Goal: Information Seeking & Learning: Learn about a topic

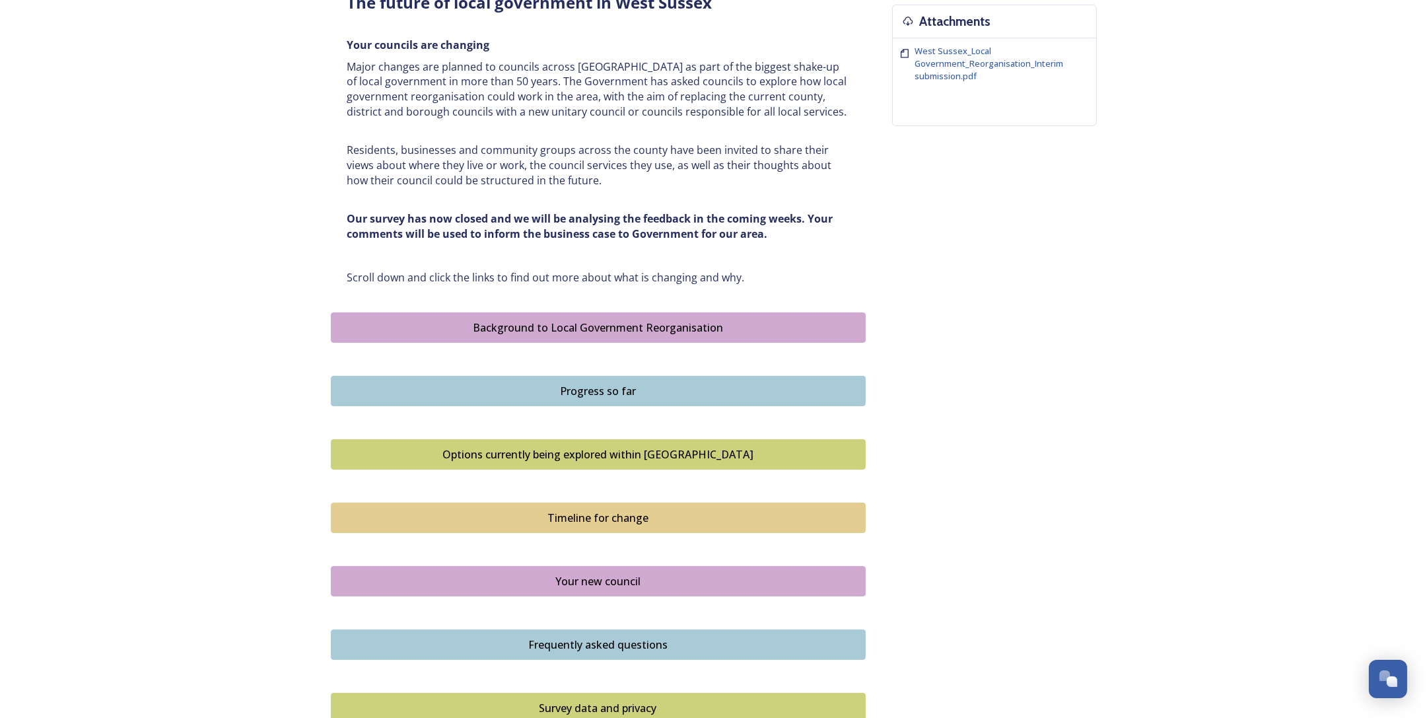
scroll to position [660, 0]
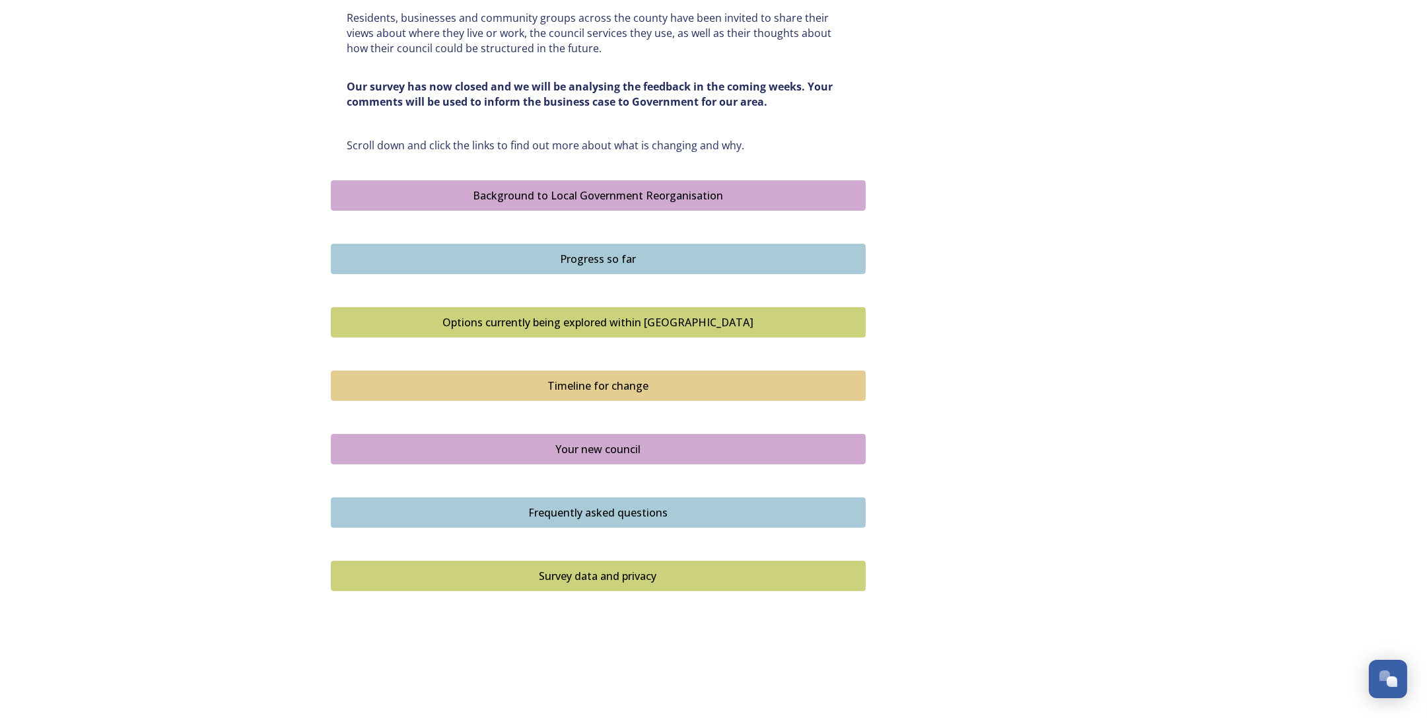
click at [602, 266] on button "Progress so far" at bounding box center [598, 259] width 535 height 30
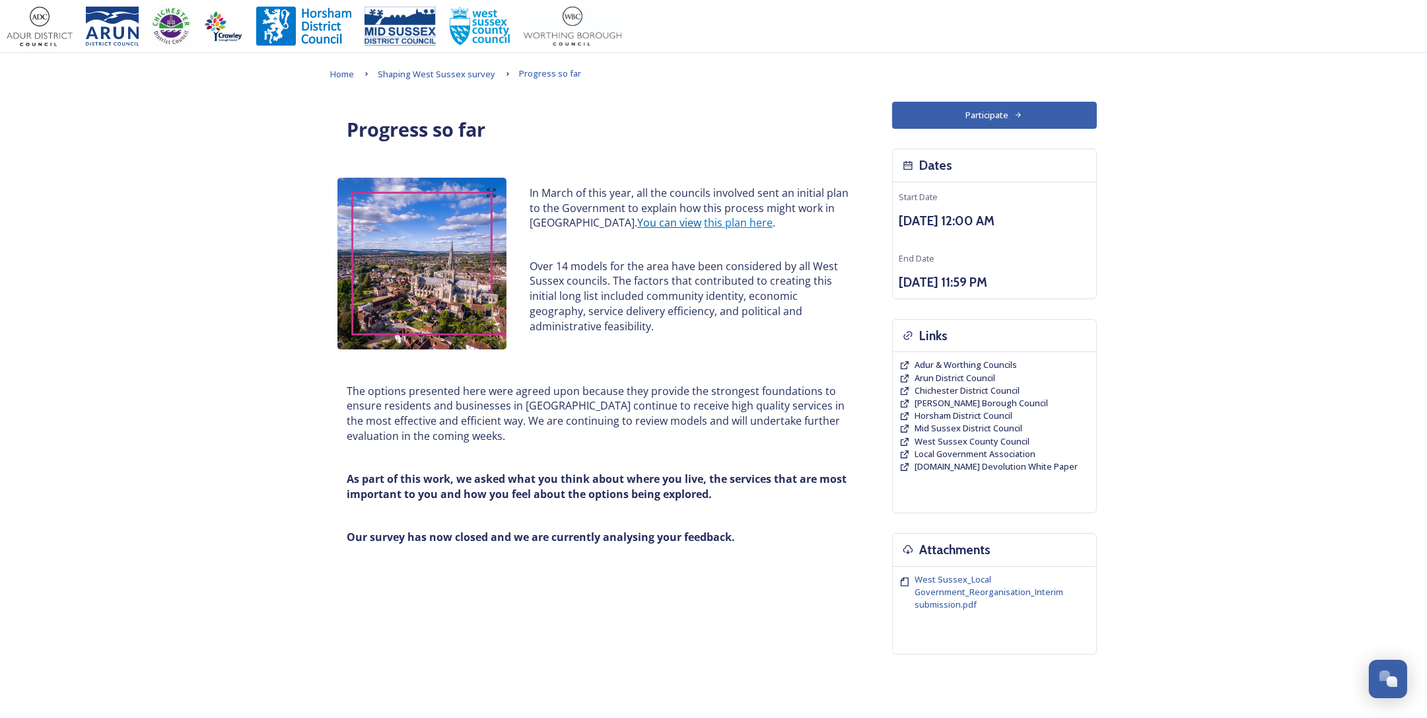
click at [645, 222] on link "You can view" at bounding box center [669, 222] width 64 height 15
click at [407, 75] on span "Shaping West Sussex survey" at bounding box center [437, 74] width 118 height 12
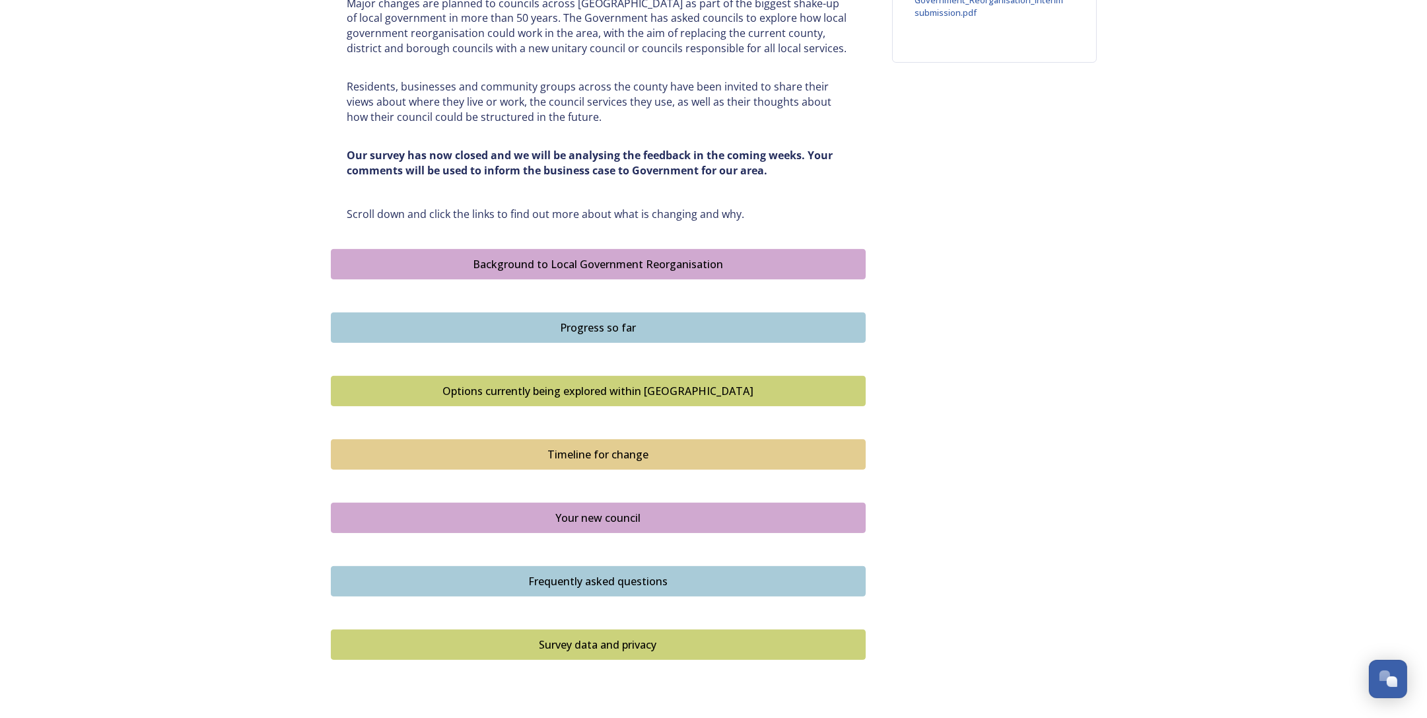
scroll to position [594, 0]
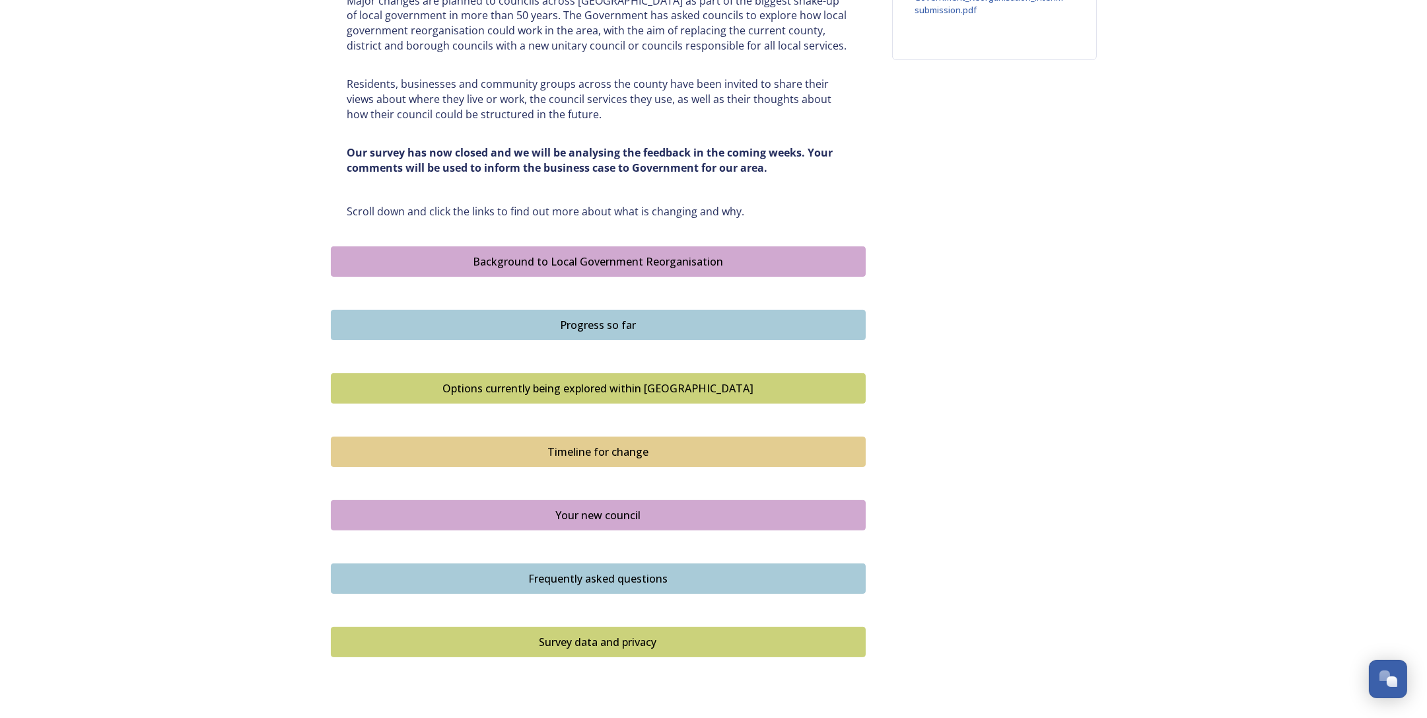
click at [580, 380] on div "Options currently being explored within [GEOGRAPHIC_DATA]" at bounding box center [598, 388] width 520 height 16
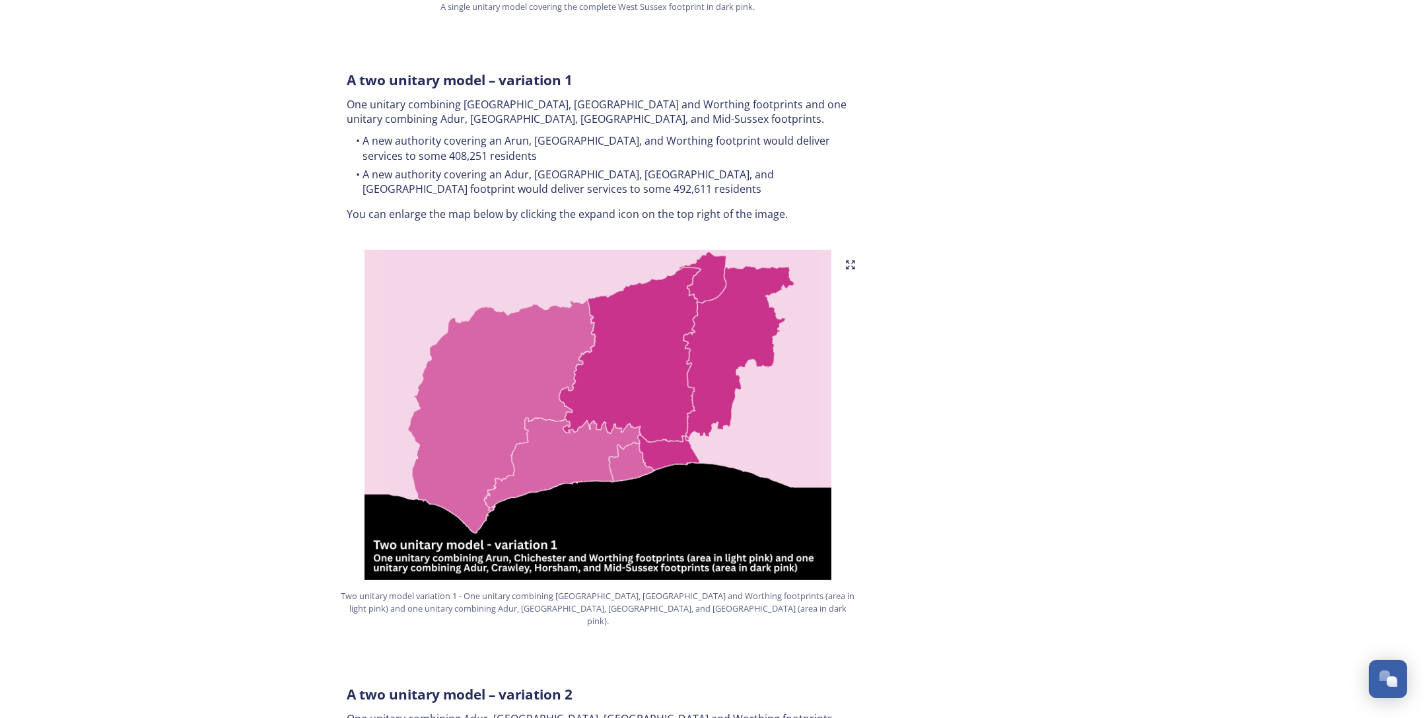
scroll to position [726, 0]
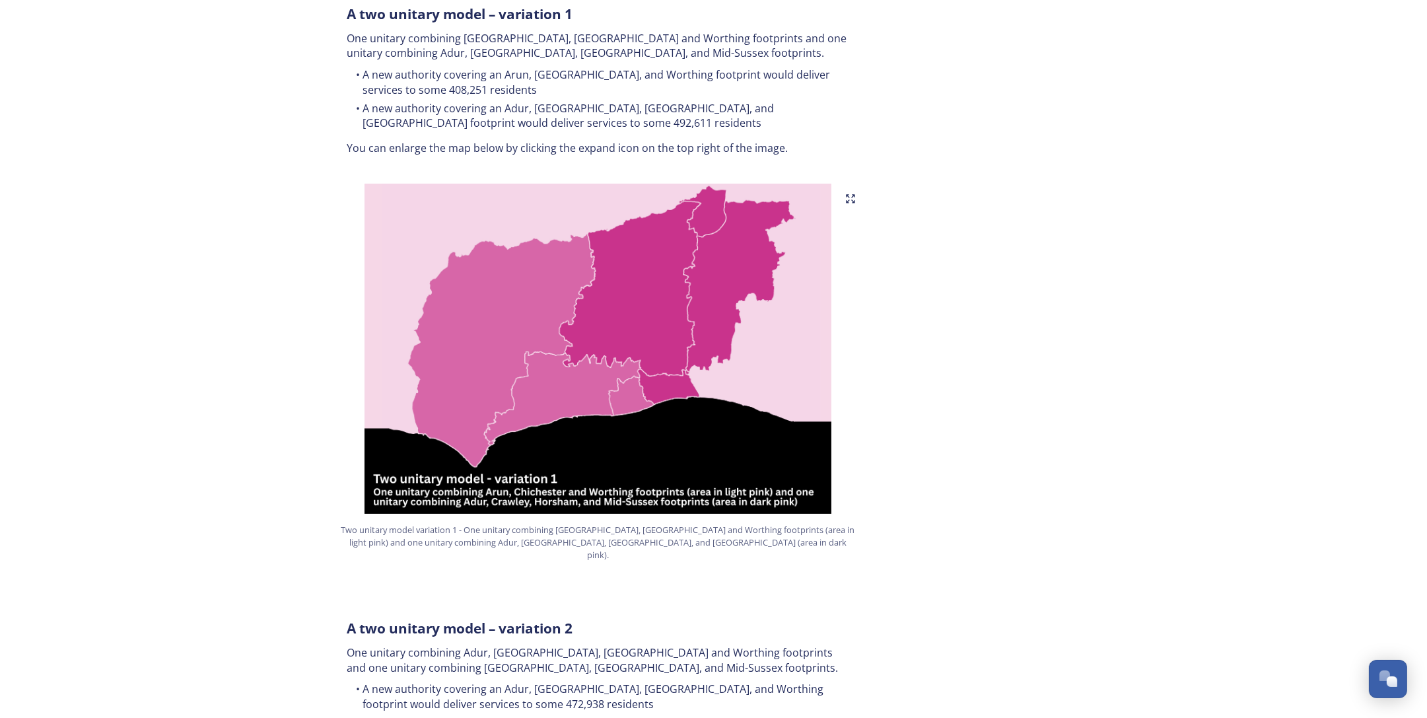
click at [530, 274] on img at bounding box center [598, 349] width 535 height 330
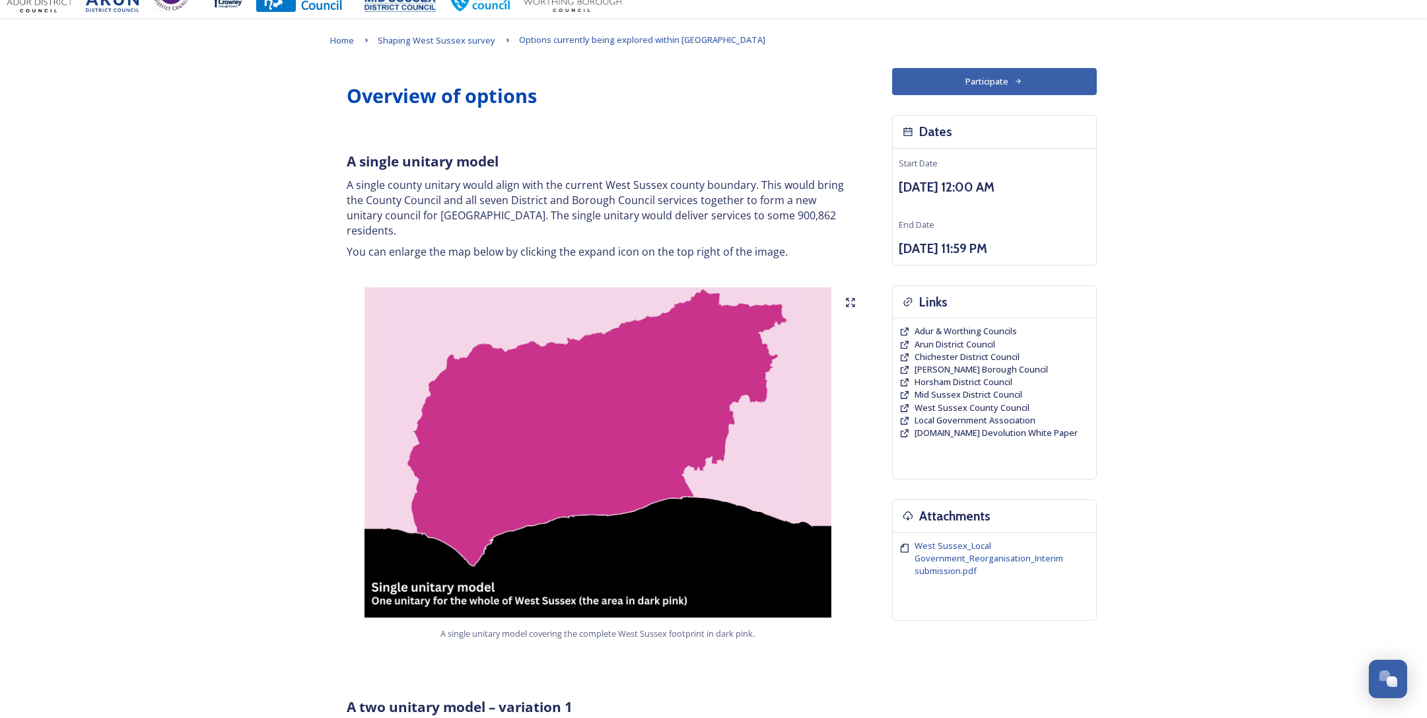
scroll to position [0, 0]
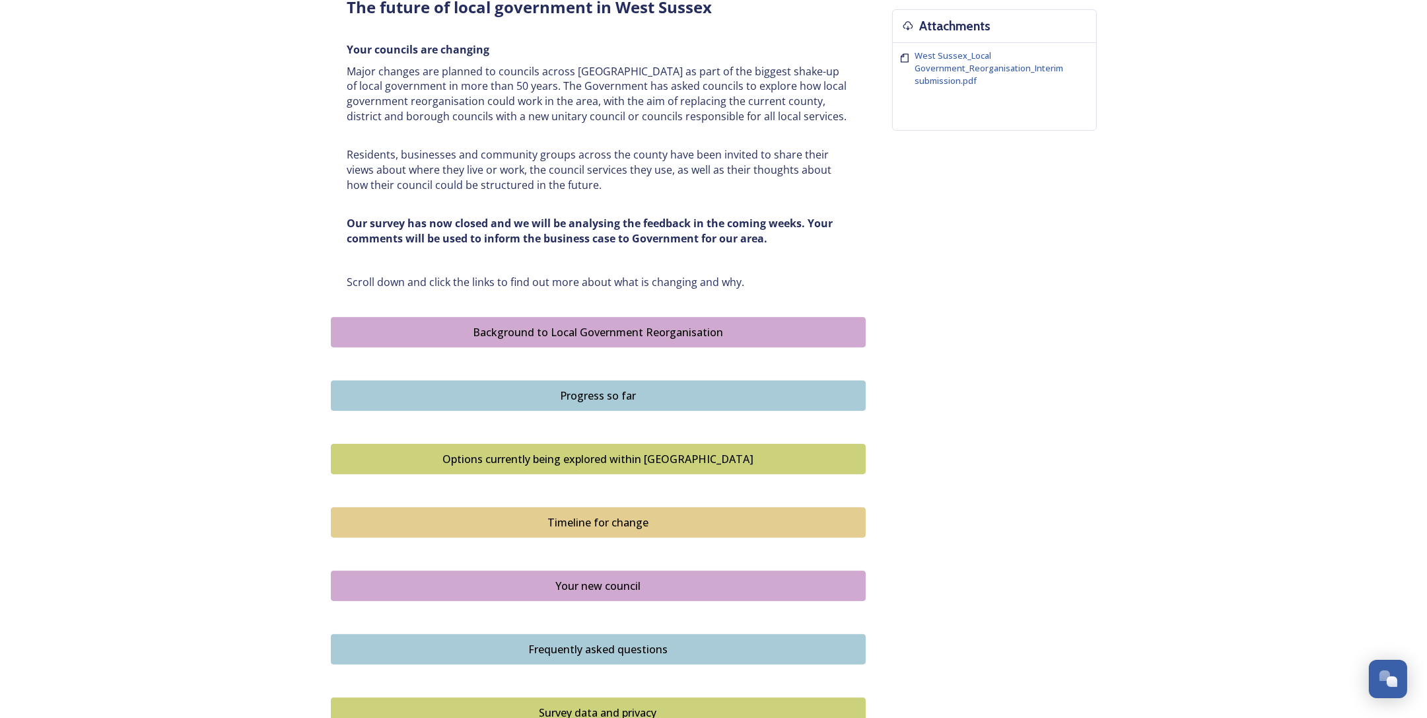
scroll to position [542, 0]
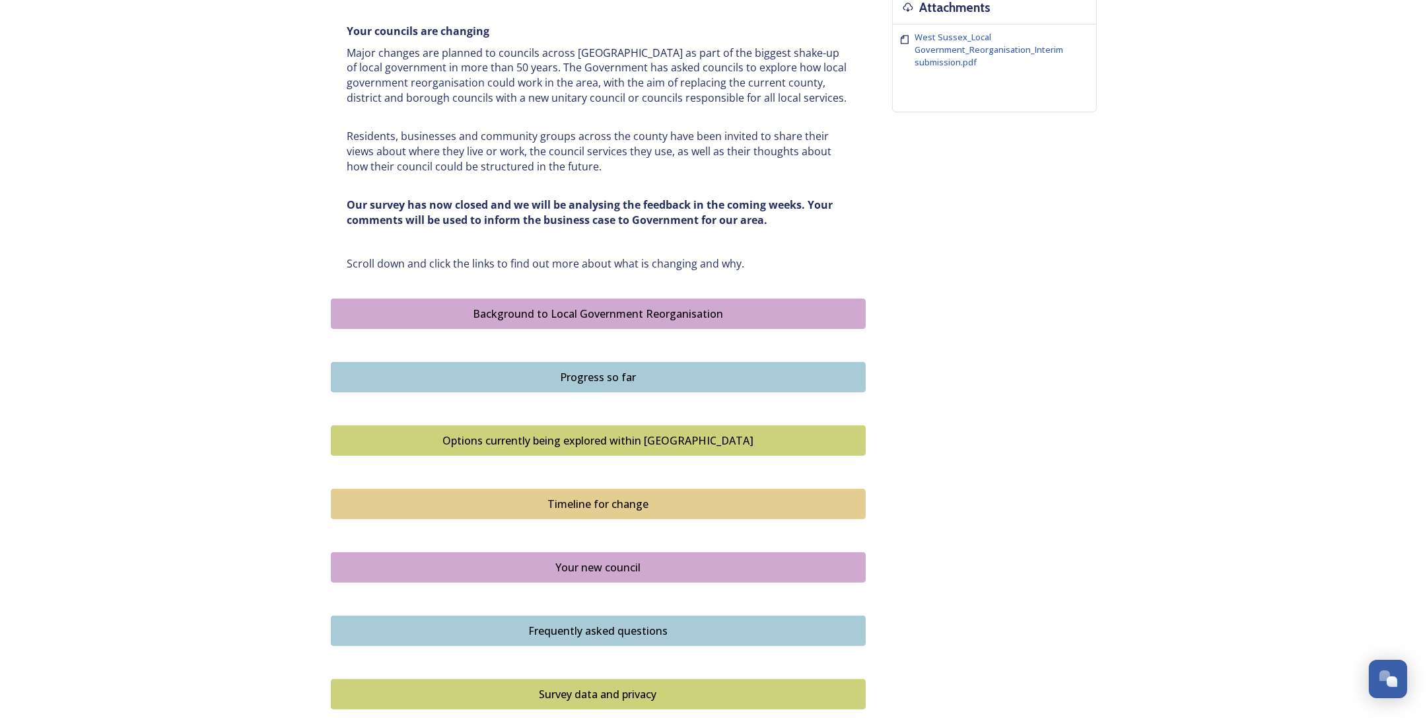
click at [625, 504] on div "Timeline for change" at bounding box center [598, 504] width 520 height 16
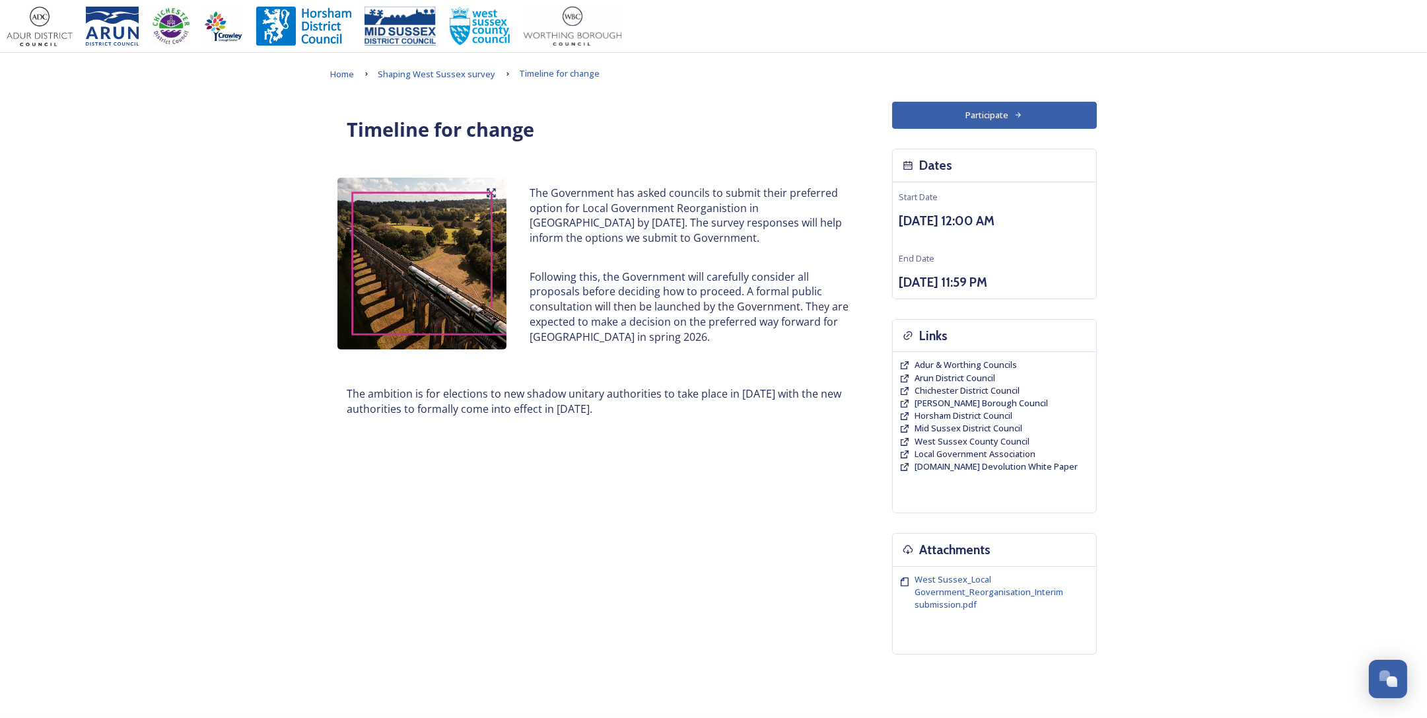
scroll to position [59, 0]
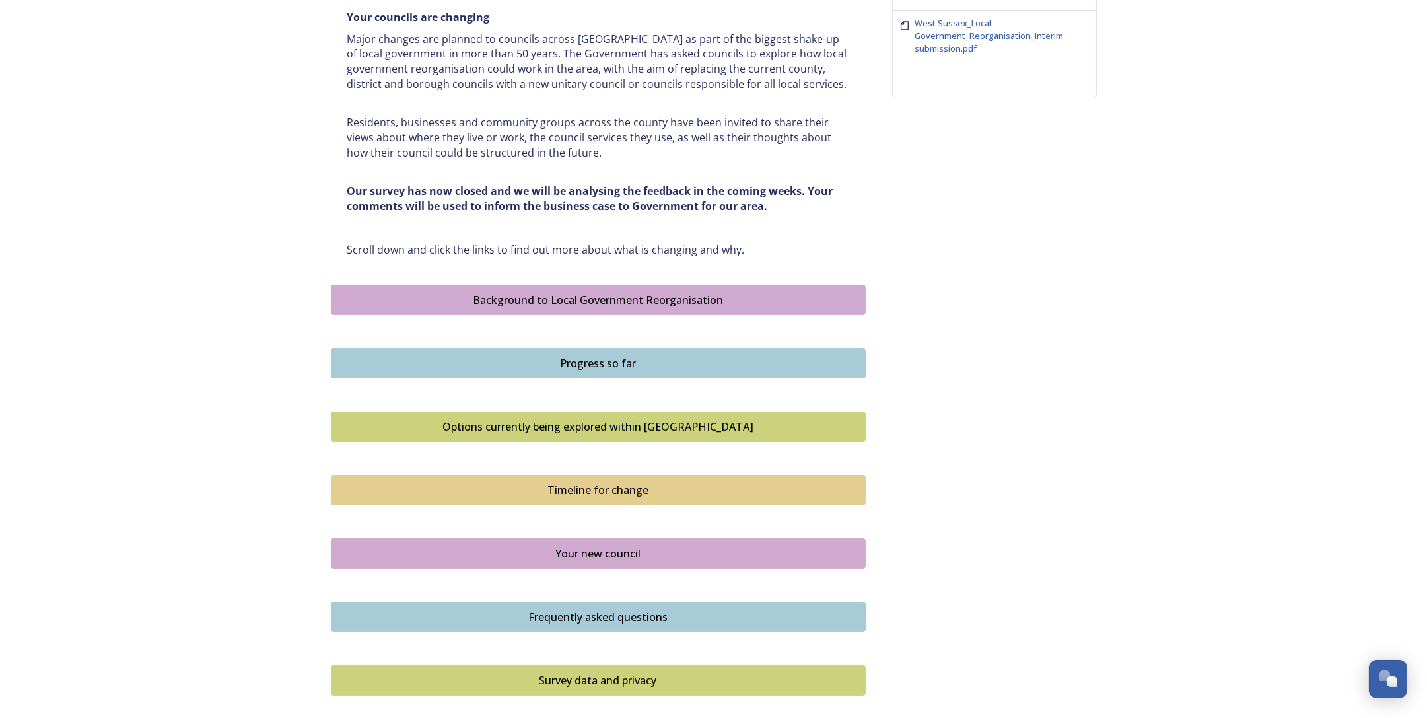
scroll to position [594, 0]
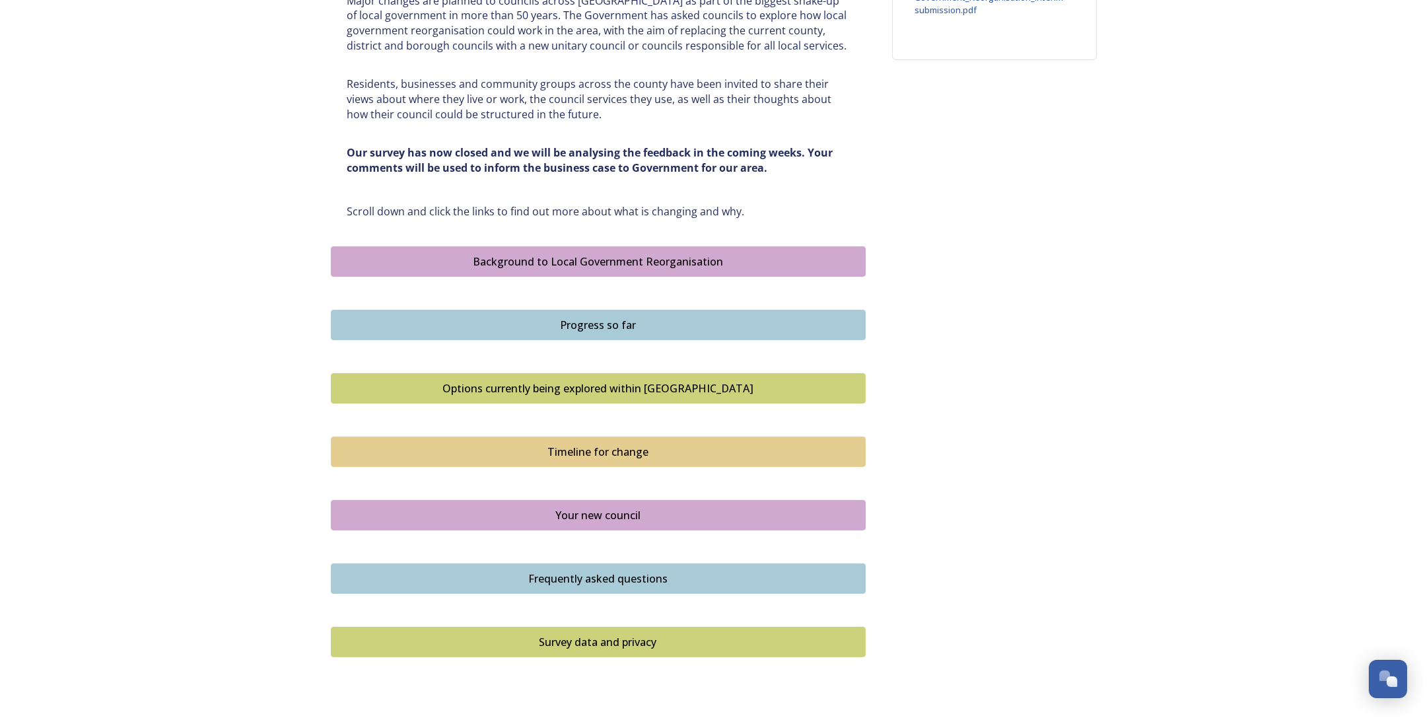
click at [638, 508] on div "Your new council" at bounding box center [598, 515] width 520 height 16
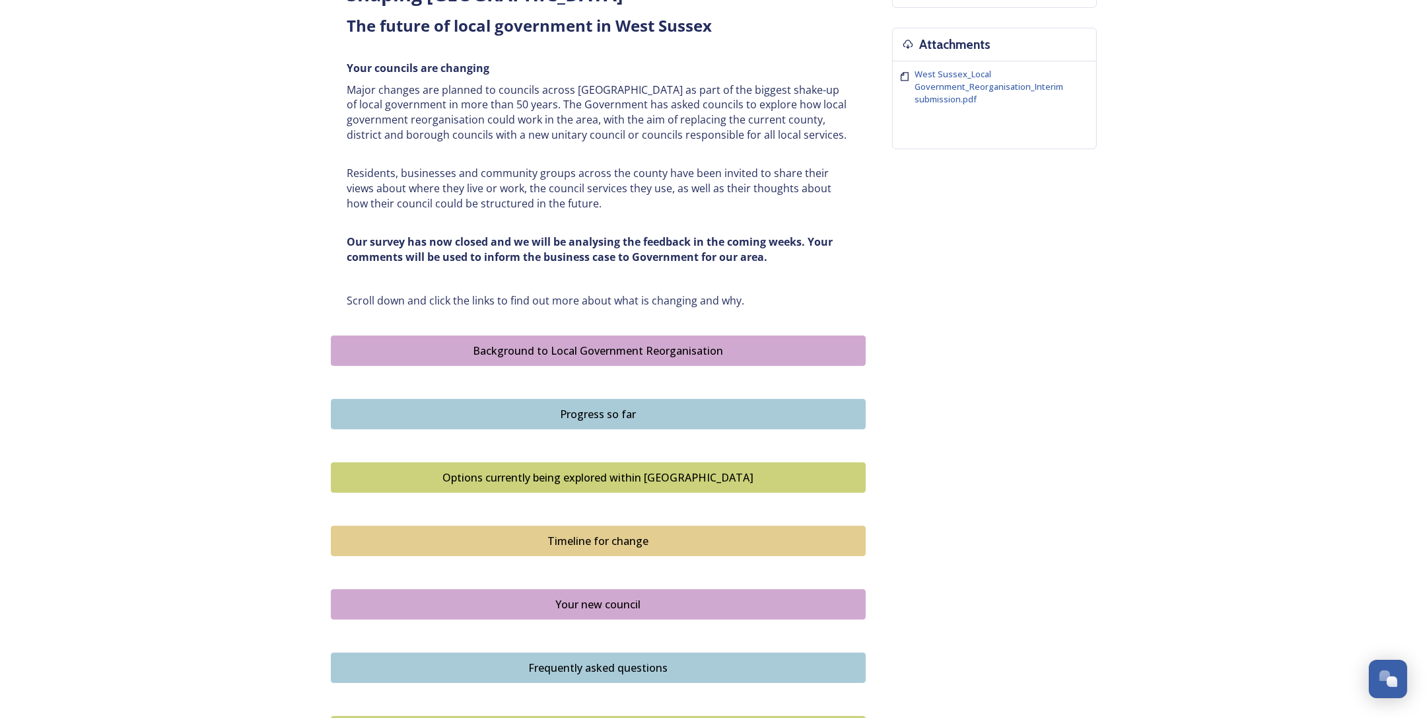
scroll to position [660, 0]
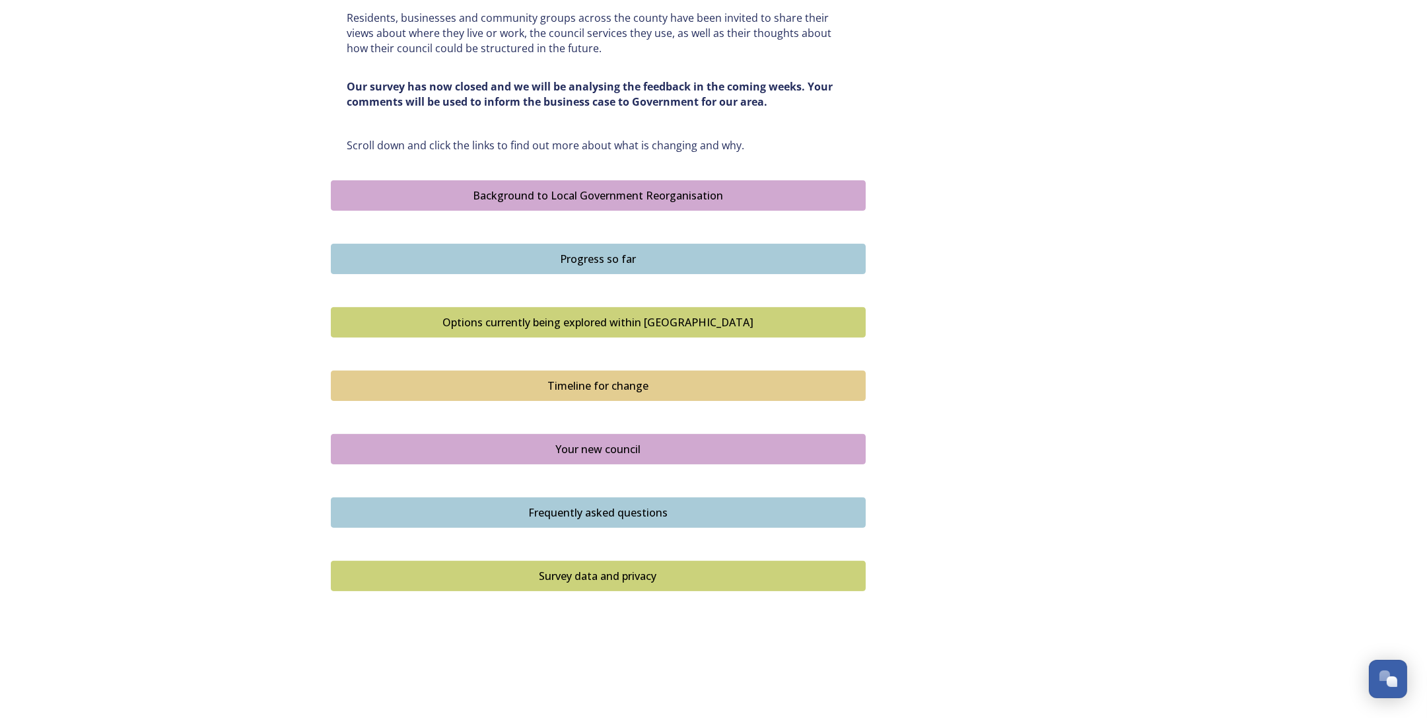
click at [619, 509] on div "Frequently asked questions" at bounding box center [598, 512] width 520 height 16
